Goal: Information Seeking & Learning: Learn about a topic

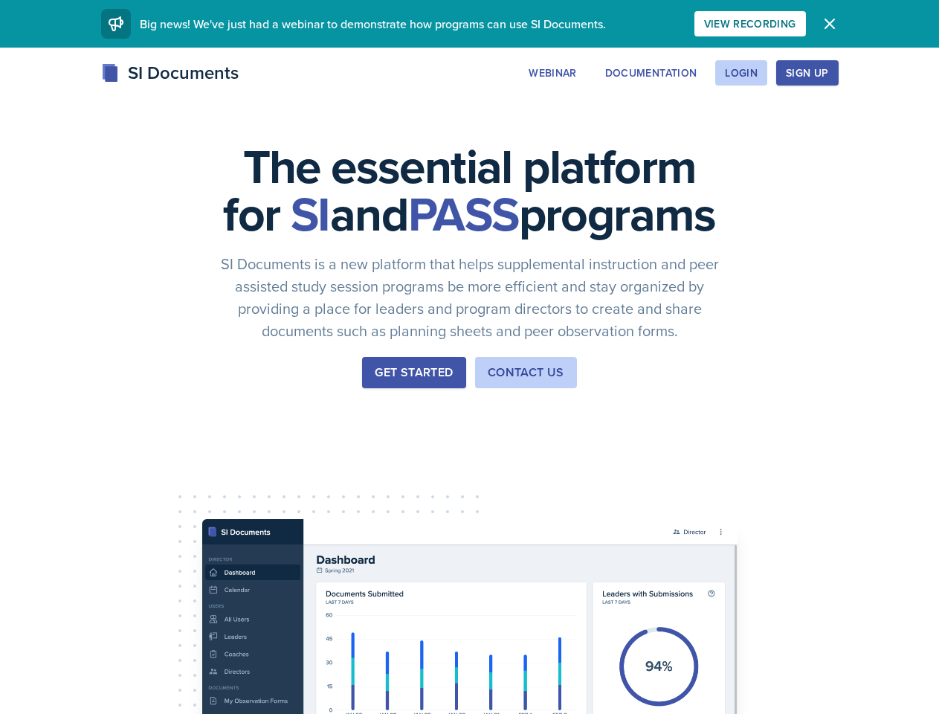
click at [469, 357] on div "The essential platform for SI and PASS programs SI Documents is a new platform …" at bounding box center [469, 500] width 939 height 904
click at [796, 24] on div "View Recording" at bounding box center [750, 24] width 92 height 12
click at [834, 24] on icon "button" at bounding box center [829, 23] width 9 height 9
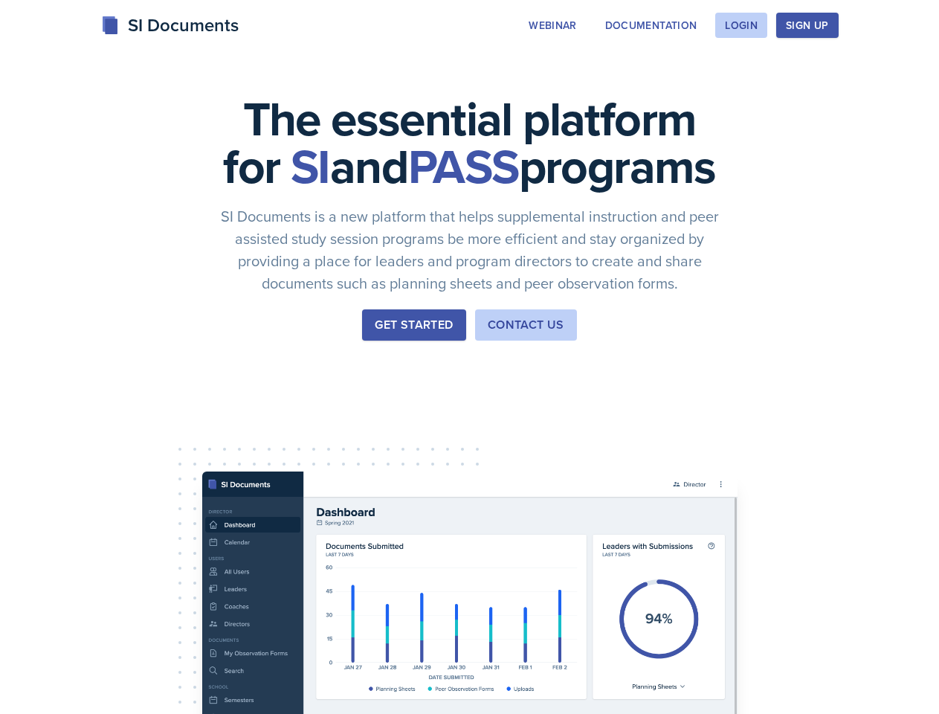
click at [643, 73] on div "The essential platform for SI and PASS programs SI Documents is a new platform …" at bounding box center [469, 452] width 939 height 904
click at [741, 73] on div "The essential platform for SI and PASS programs SI Documents is a new platform …" at bounding box center [469, 452] width 939 height 904
click at [831, 73] on div "The essential platform for SI and PASS programs SI Documents is a new platform …" at bounding box center [469, 452] width 939 height 904
click at [896, 73] on div "The essential platform for SI and PASS programs SI Documents is a new platform …" at bounding box center [469, 452] width 939 height 904
click at [88, 467] on div "The essential platform for SI and PASS programs SI Documents is a new platform …" at bounding box center [469, 452] width 939 height 904
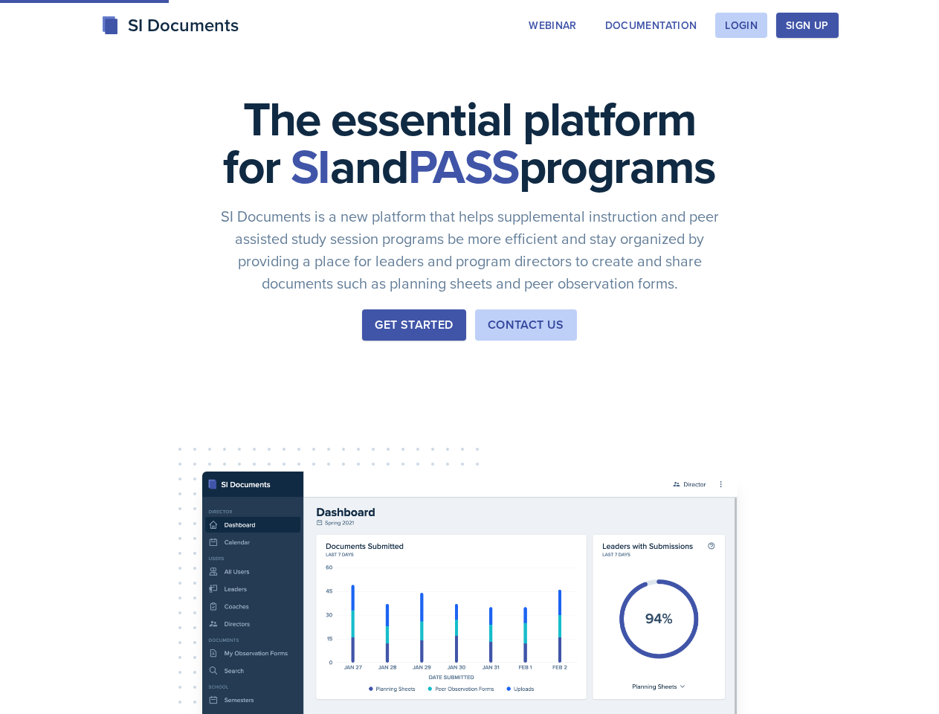
click at [200, 467] on div "The essential platform for SI and PASS programs SI Documents is a new platform …" at bounding box center [469, 452] width 939 height 904
